Goal: Task Accomplishment & Management: Manage account settings

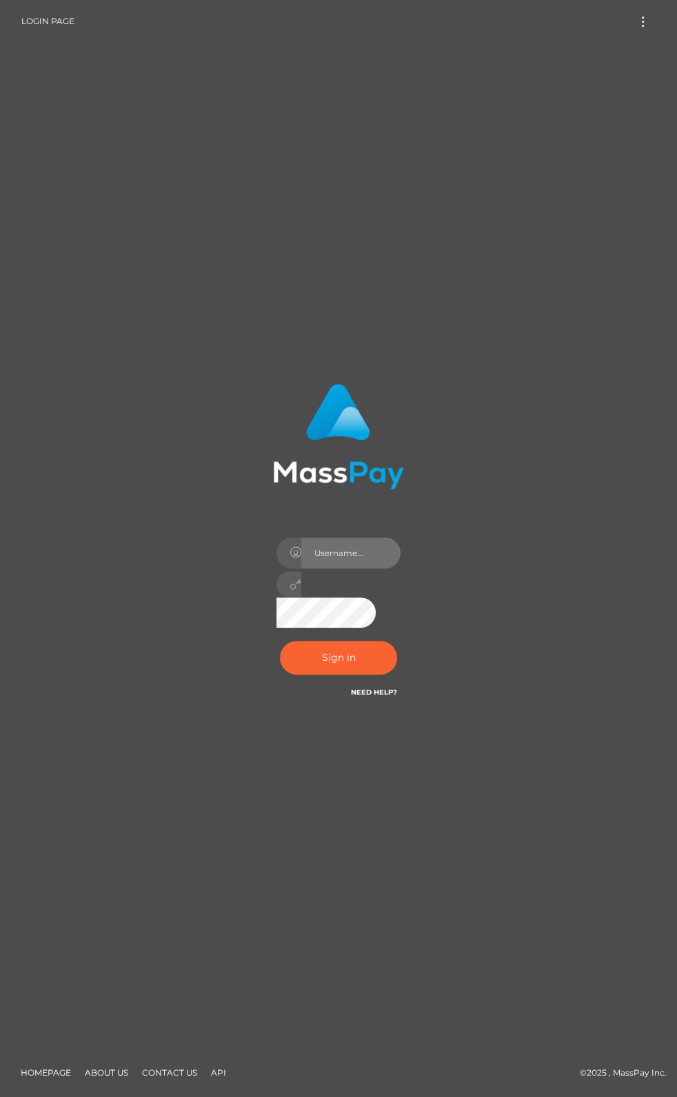
click at [352, 555] on input "text" at bounding box center [350, 553] width 99 height 31
click at [333, 661] on button "Sign in" at bounding box center [338, 658] width 117 height 34
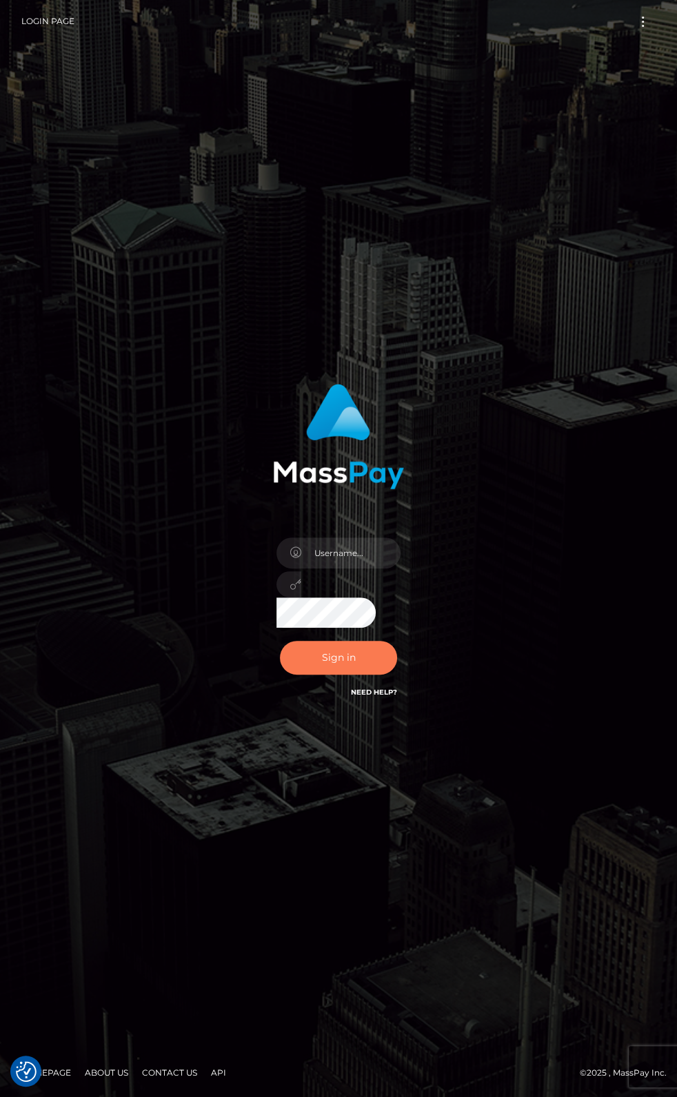
click at [336, 661] on button "Sign in" at bounding box center [338, 658] width 117 height 34
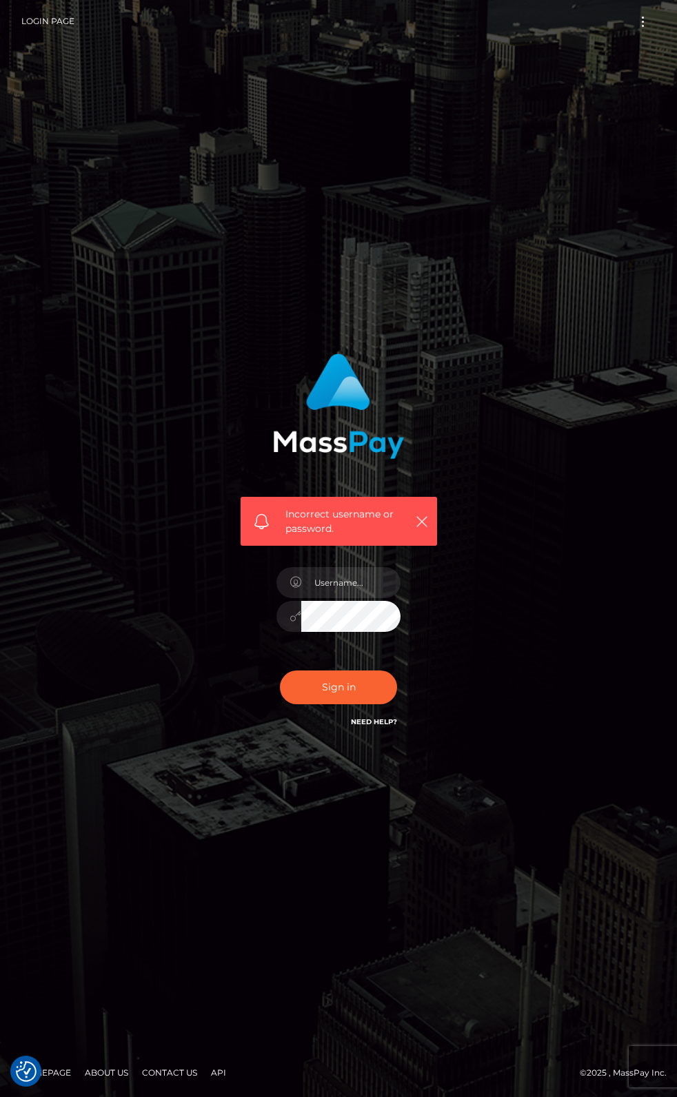
checkbox input "true"
click at [428, 525] on button "button" at bounding box center [421, 521] width 17 height 17
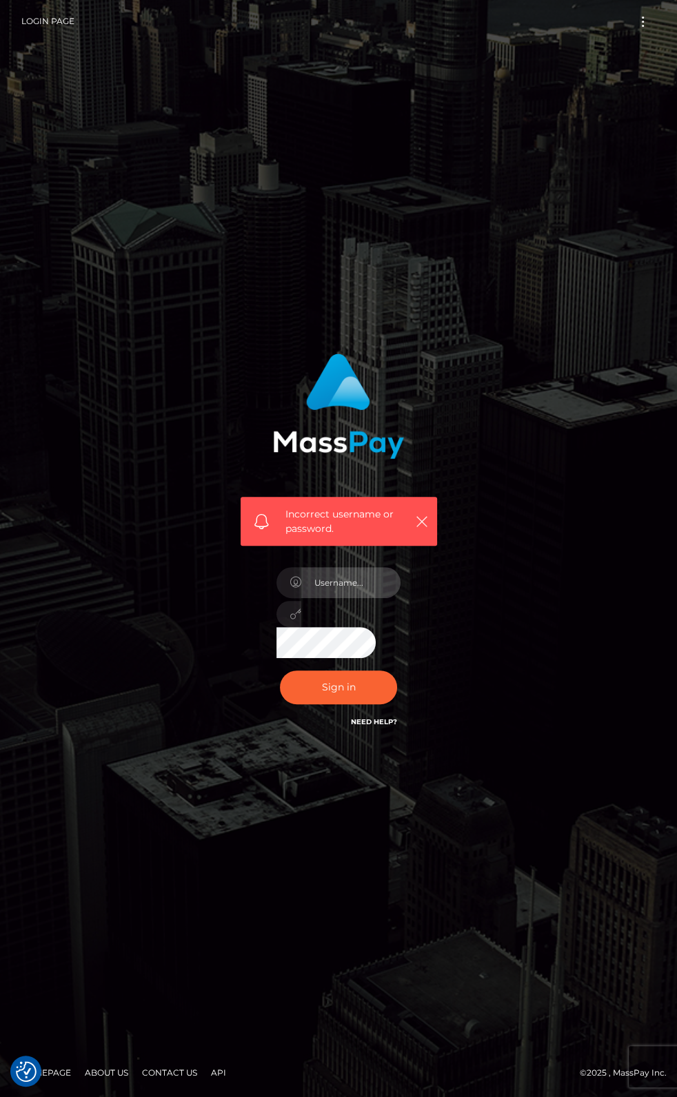
click at [345, 585] on input "text" at bounding box center [350, 582] width 99 height 31
type input "[PERSON_NAME].wowcan"
click at [280, 671] on button "Sign in" at bounding box center [338, 688] width 117 height 34
click at [425, 523] on icon "button" at bounding box center [422, 522] width 14 height 14
click at [423, 523] on icon "button" at bounding box center [422, 522] width 14 height 14
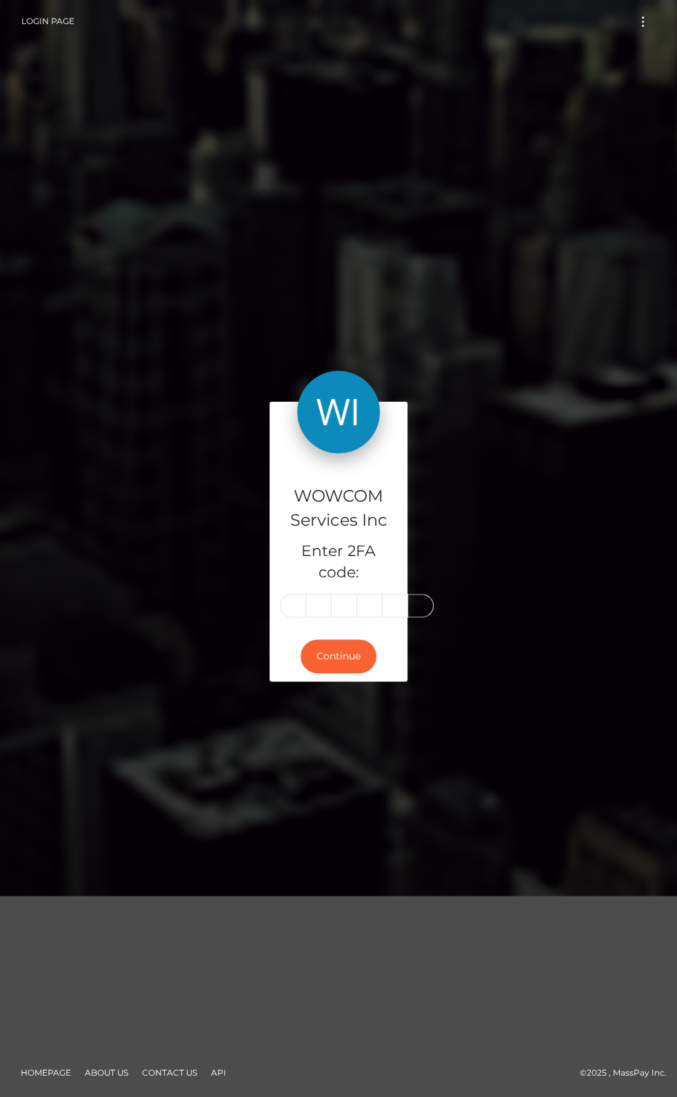
type input "9"
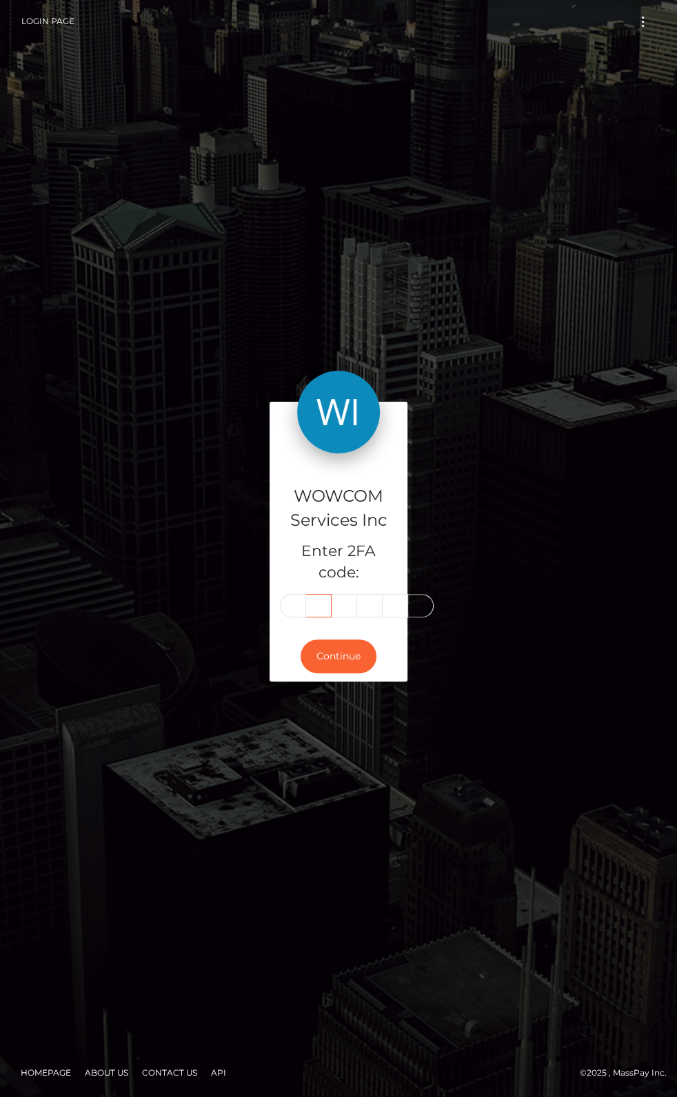
type input "7"
type input "9"
type input "5"
type input "9"
type input "4"
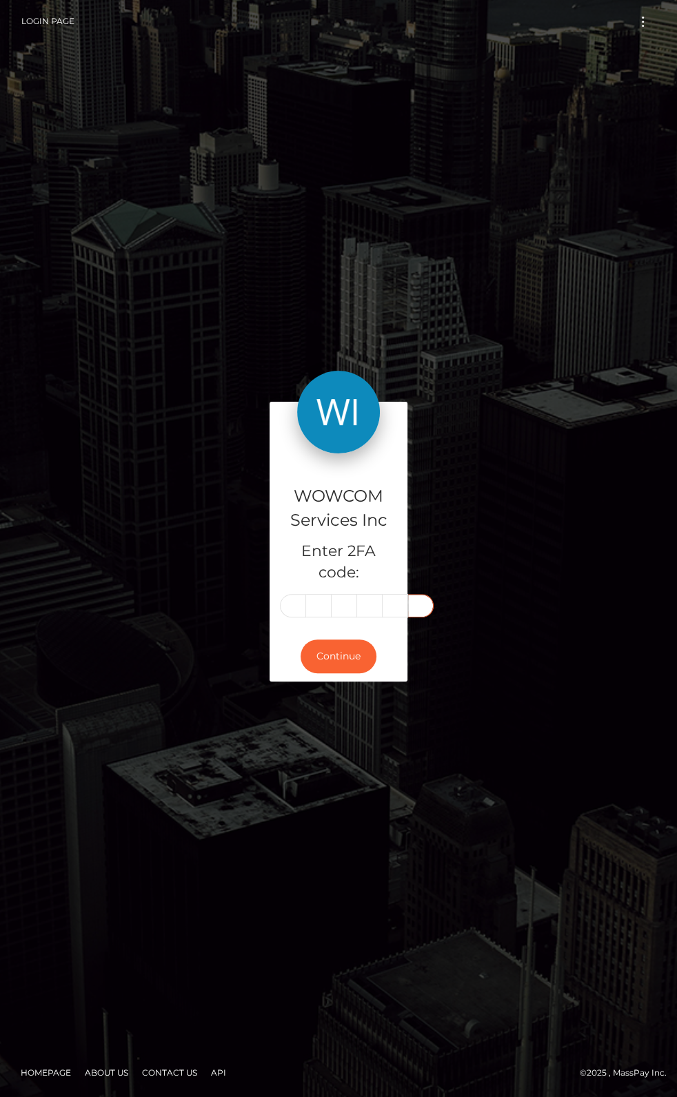
scroll to position [0, 2]
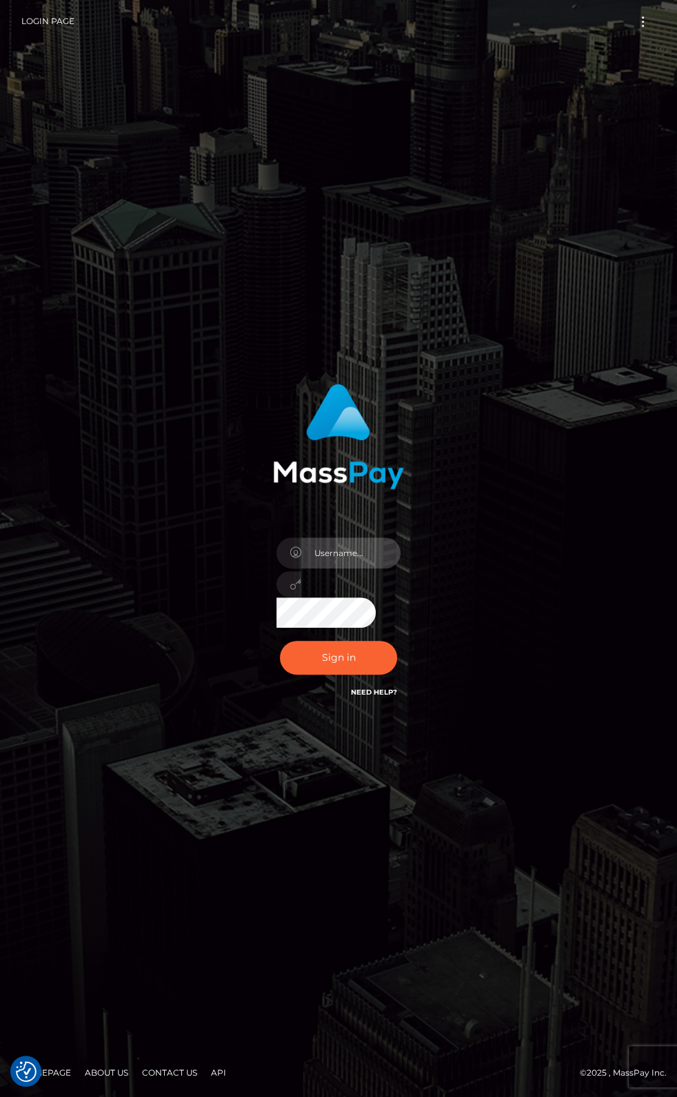
click at [379, 549] on input "text" at bounding box center [350, 553] width 99 height 31
type input "[PERSON_NAME].wowcan"
click at [280, 641] on button "Sign in" at bounding box center [338, 658] width 117 height 34
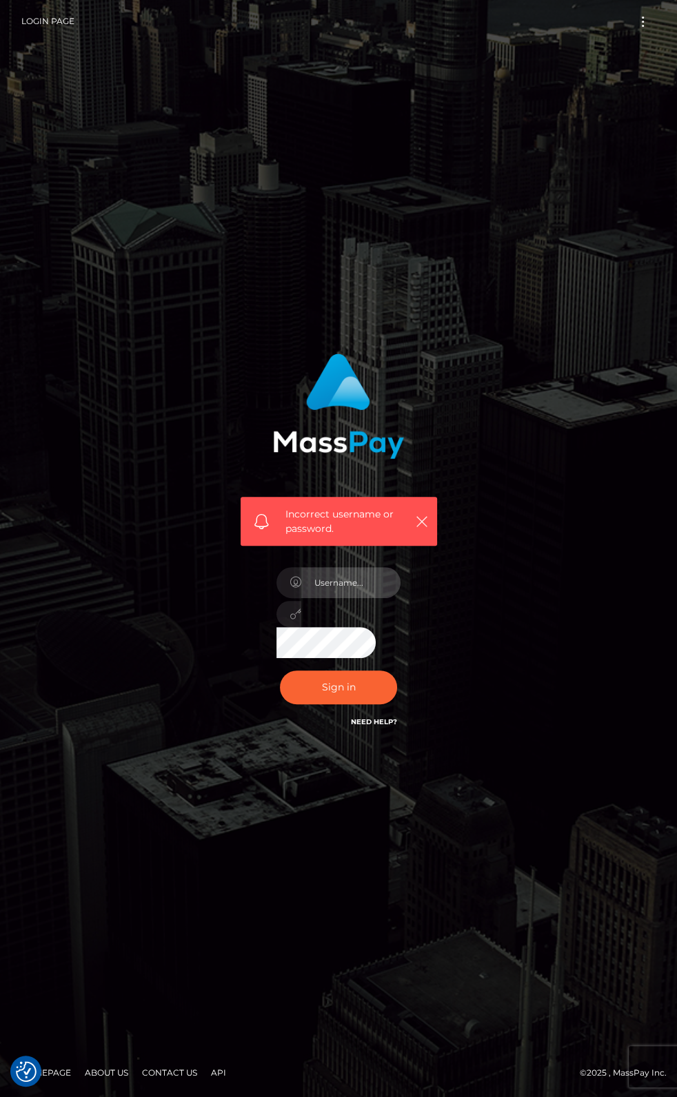
click at [325, 586] on input "text" at bounding box center [350, 582] width 99 height 31
type input "andy.wowcan"
click at [280, 671] on button "Sign in" at bounding box center [338, 688] width 117 height 34
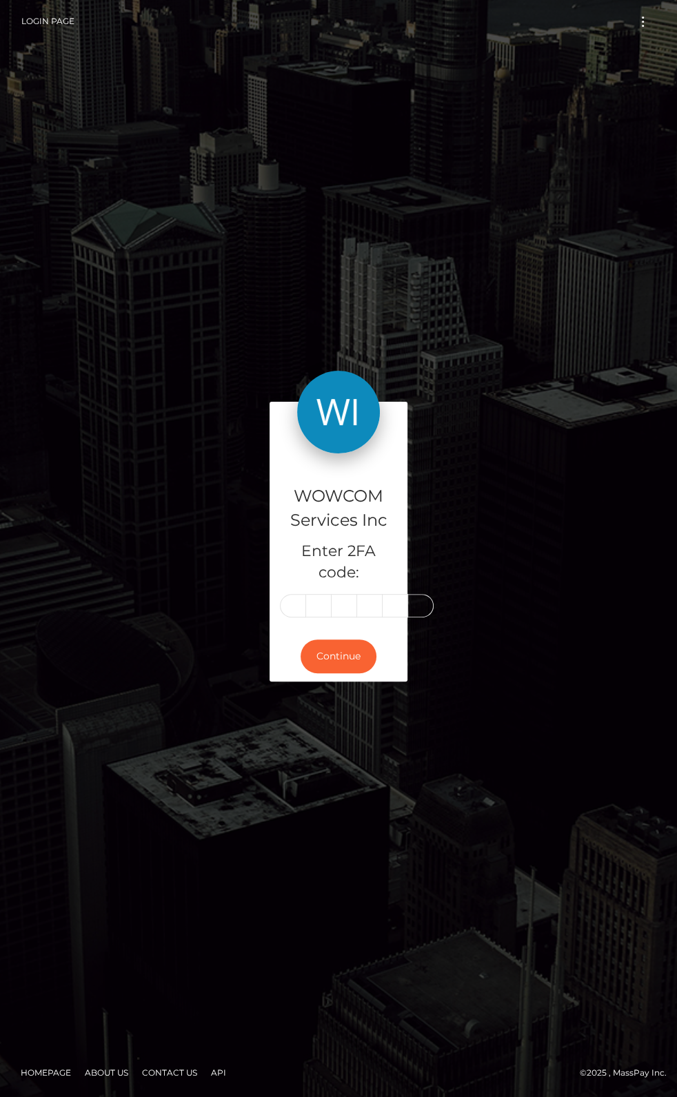
scroll to position [0, 2]
type input "4"
type input "7"
type input "6"
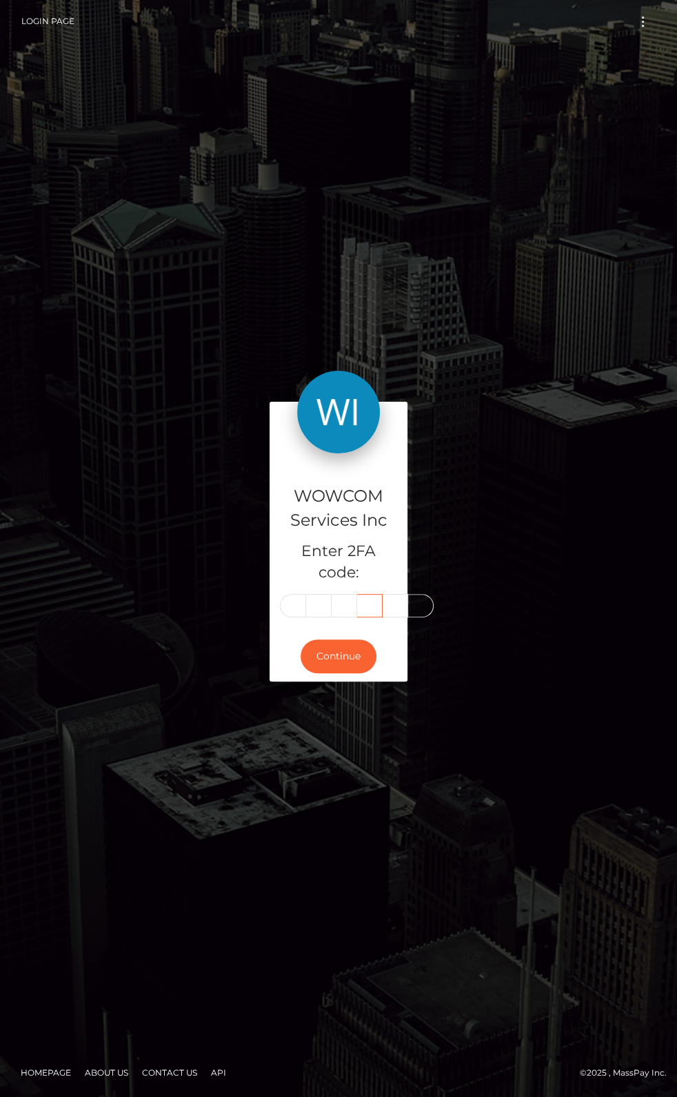
type input "2"
type input "0"
type input "3"
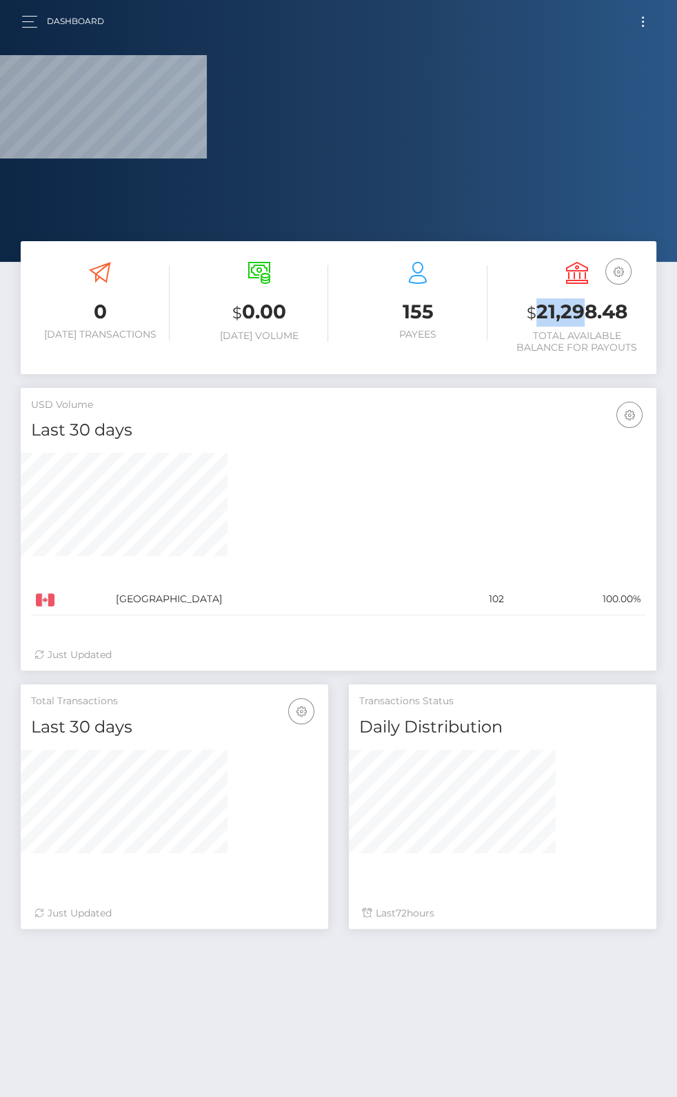
scroll to position [244, 307]
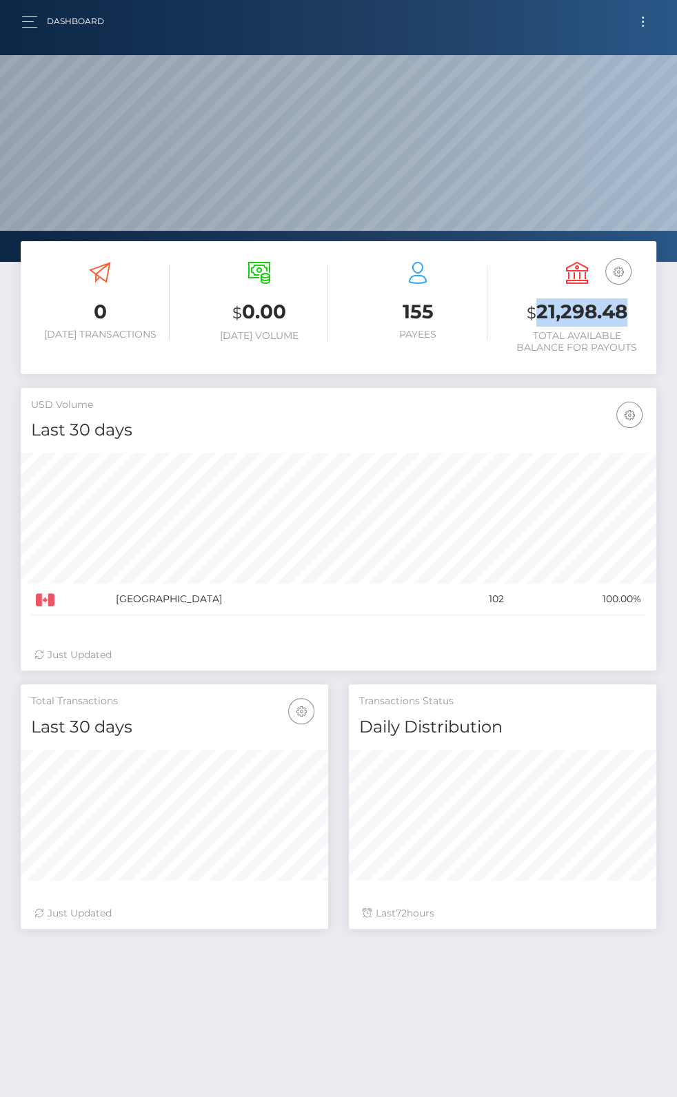
drag, startPoint x: 538, startPoint y: 305, endPoint x: 628, endPoint y: 310, distance: 90.4
click at [628, 310] on h3 "$ 21,298.48" at bounding box center [577, 312] width 139 height 28
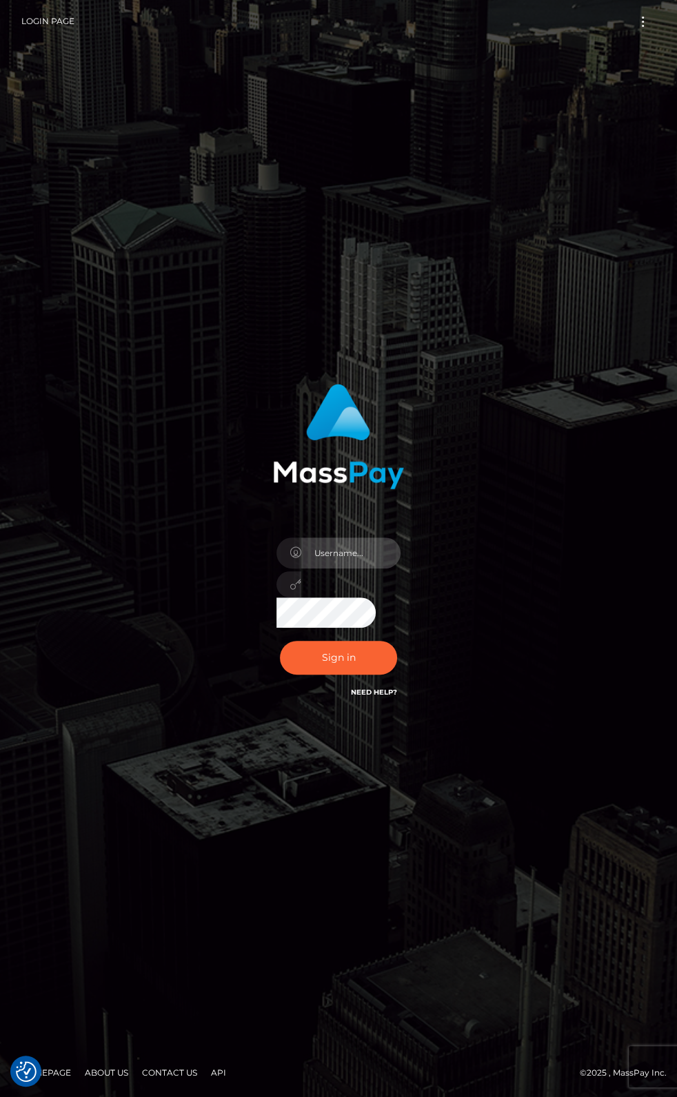
click at [356, 564] on input "text" at bounding box center [350, 553] width 99 height 31
type input "[PERSON_NAME].rollacan"
click at [280, 641] on button "Sign in" at bounding box center [338, 658] width 117 height 34
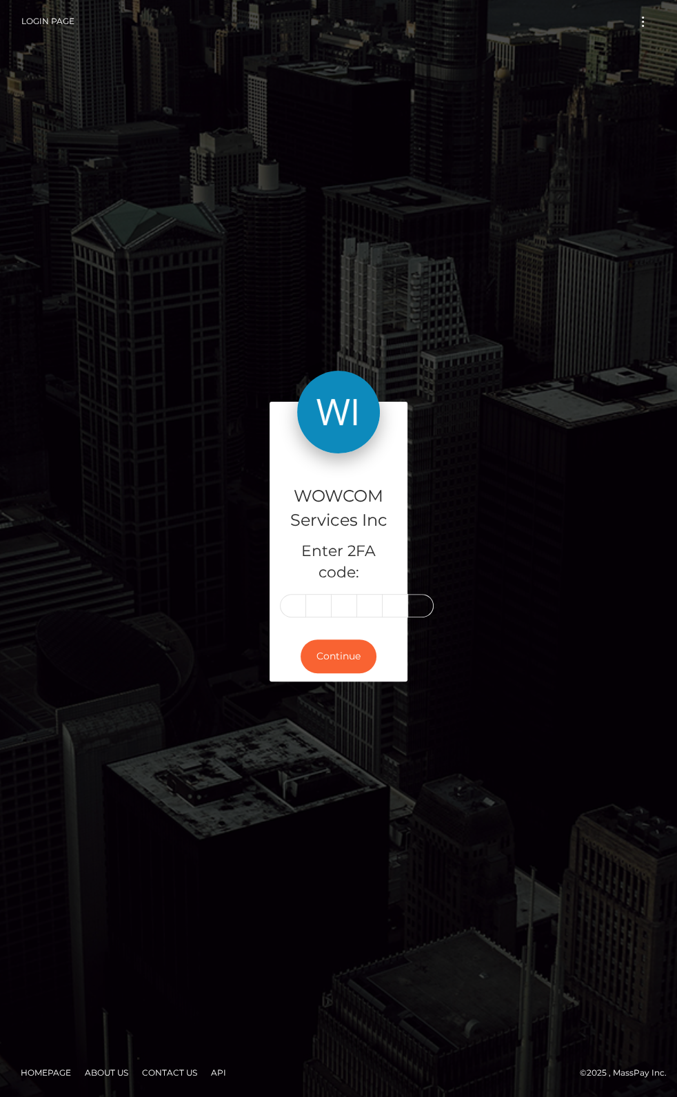
click at [288, 605] on input "text" at bounding box center [293, 605] width 26 height 23
type input "4"
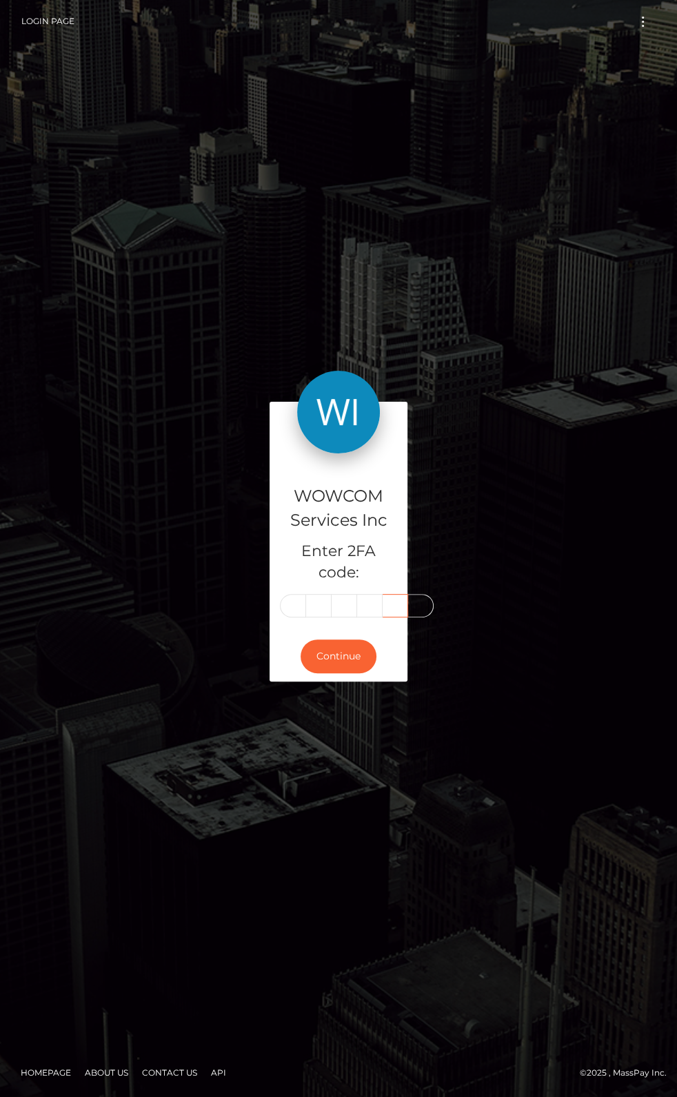
type input "1"
type input "5"
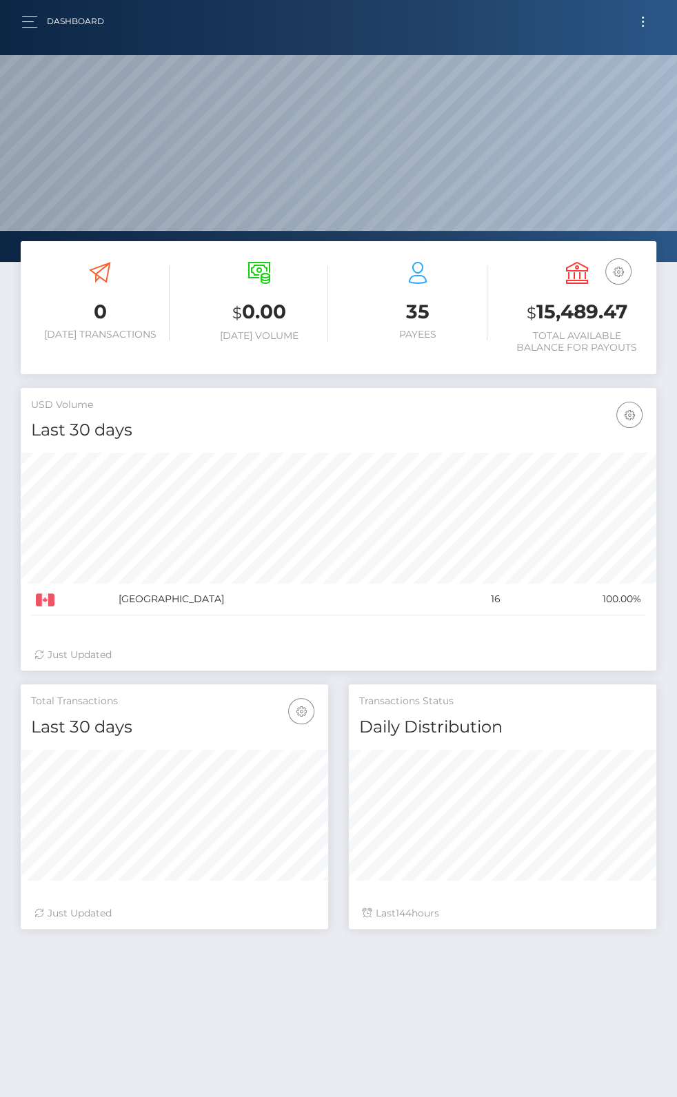
scroll to position [244, 307]
drag, startPoint x: 538, startPoint y: 310, endPoint x: 624, endPoint y: 307, distance: 85.5
click at [624, 307] on h3 "$ 15,489.47" at bounding box center [577, 312] width 139 height 28
copy h3 "15,489.47"
